Goal: Navigation & Orientation: Find specific page/section

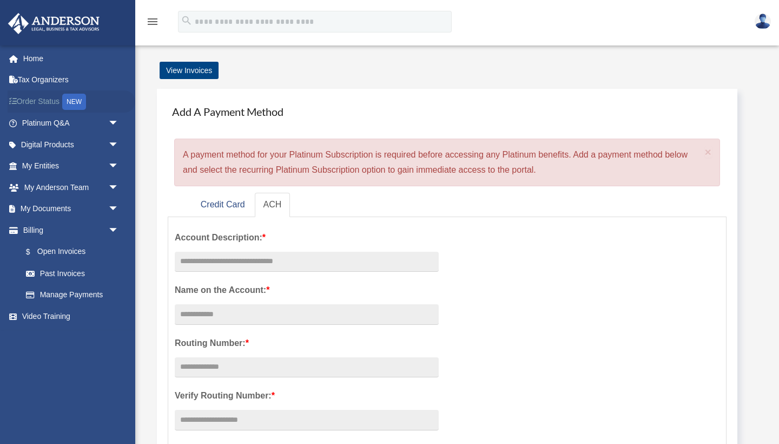
click at [37, 98] on link "Order Status NEW" at bounding box center [72, 101] width 128 height 22
click at [115, 187] on span "arrow_drop_down" at bounding box center [119, 187] width 22 height 22
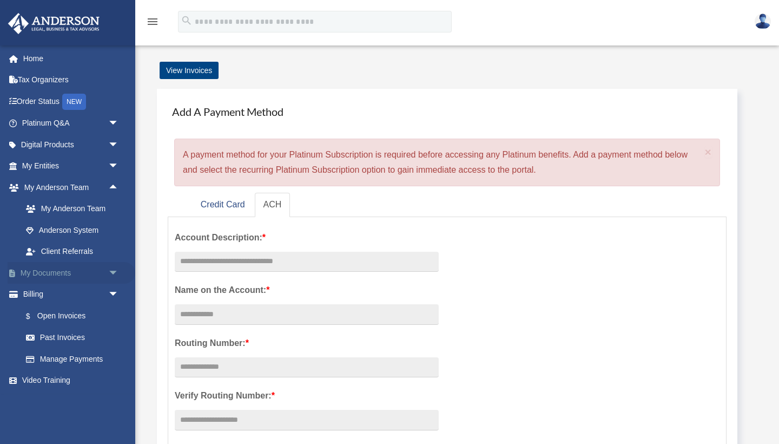
click at [68, 268] on link "My Documents arrow_drop_down" at bounding box center [72, 273] width 128 height 22
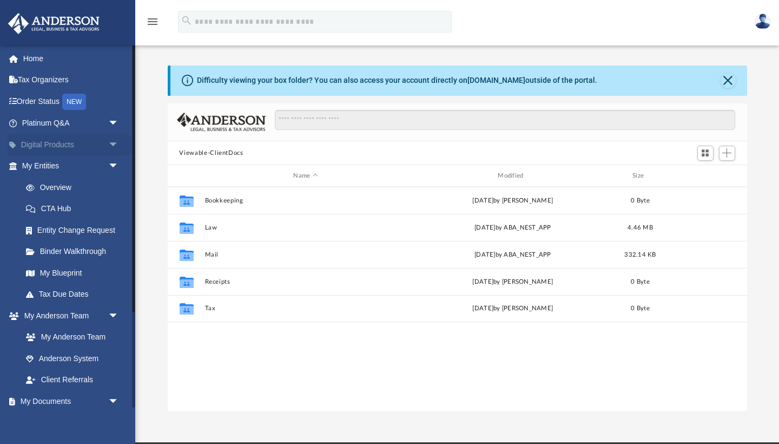
scroll to position [246, 580]
click at [25, 59] on link "Home" at bounding box center [72, 59] width 128 height 22
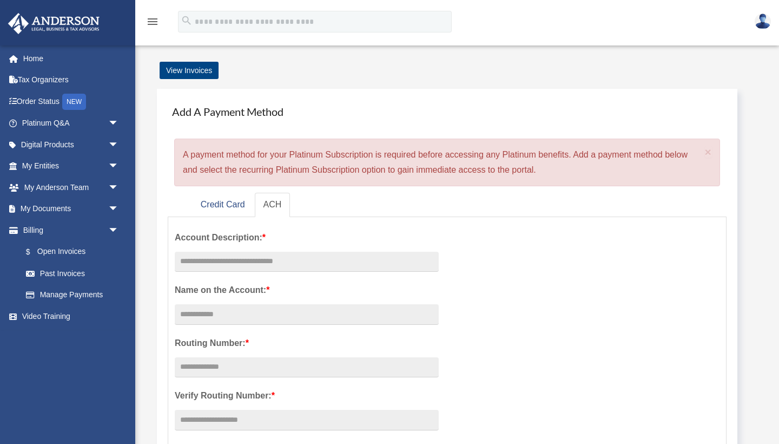
click at [57, 27] on img at bounding box center [54, 23] width 98 height 21
click at [179, 71] on link "View Invoices" at bounding box center [189, 70] width 59 height 17
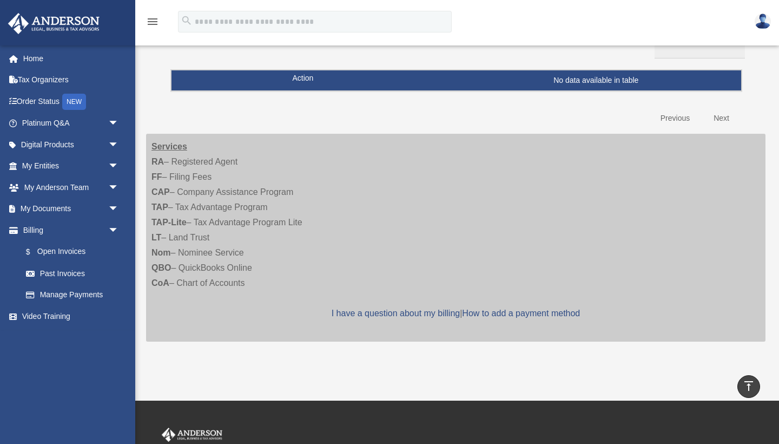
scroll to position [94, 0]
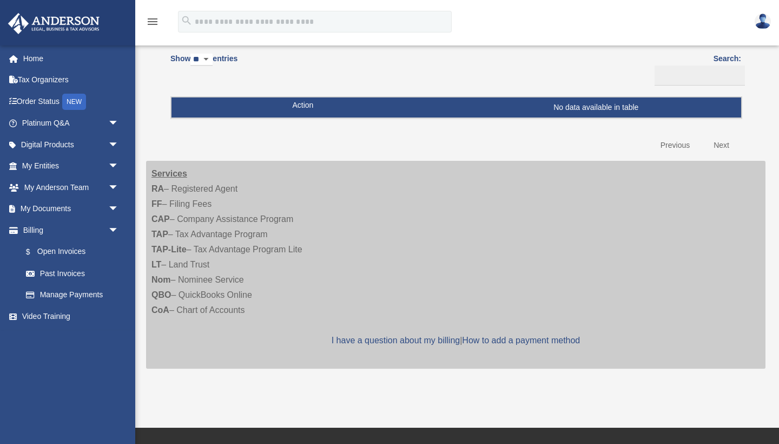
click at [771, 23] on img at bounding box center [763, 22] width 16 height 16
click at [771, 21] on img at bounding box center [763, 22] width 16 height 16
click at [48, 22] on img at bounding box center [54, 23] width 98 height 21
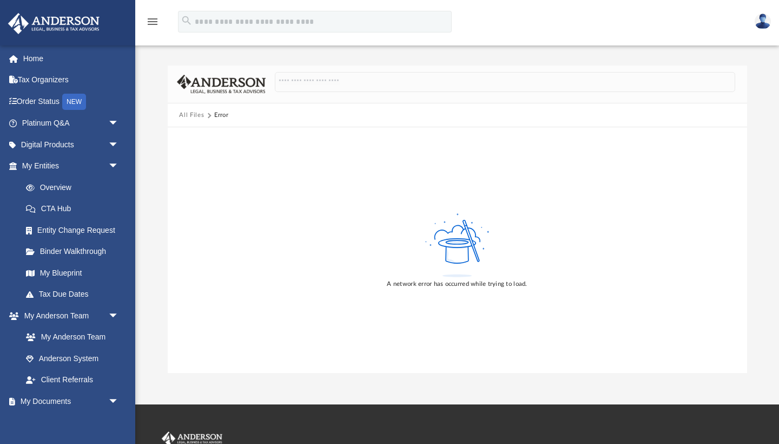
click at [68, 15] on img at bounding box center [54, 23] width 98 height 21
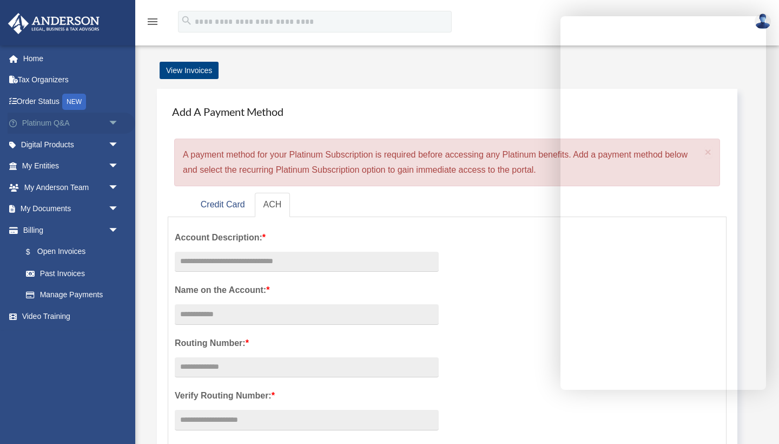
click at [43, 116] on link "Platinum Q&A arrow_drop_down" at bounding box center [72, 124] width 128 height 22
click at [47, 141] on link "Digital Products arrow_drop_down" at bounding box center [72, 145] width 128 height 22
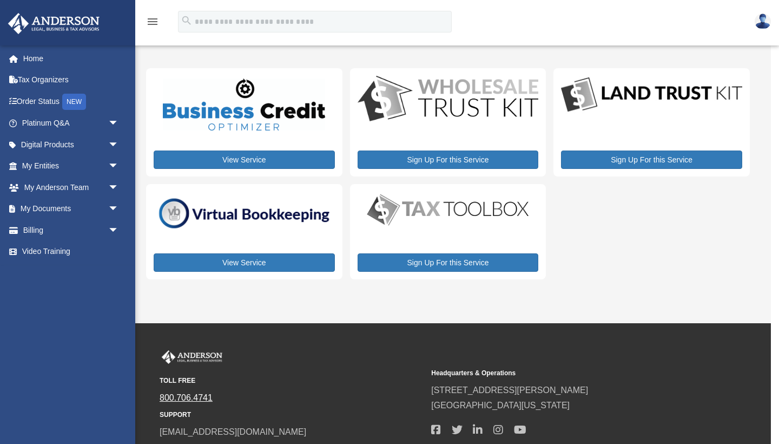
click at [187, 395] on link "800.706.4741" at bounding box center [186, 397] width 53 height 9
